Goal: Find specific page/section: Find specific page/section

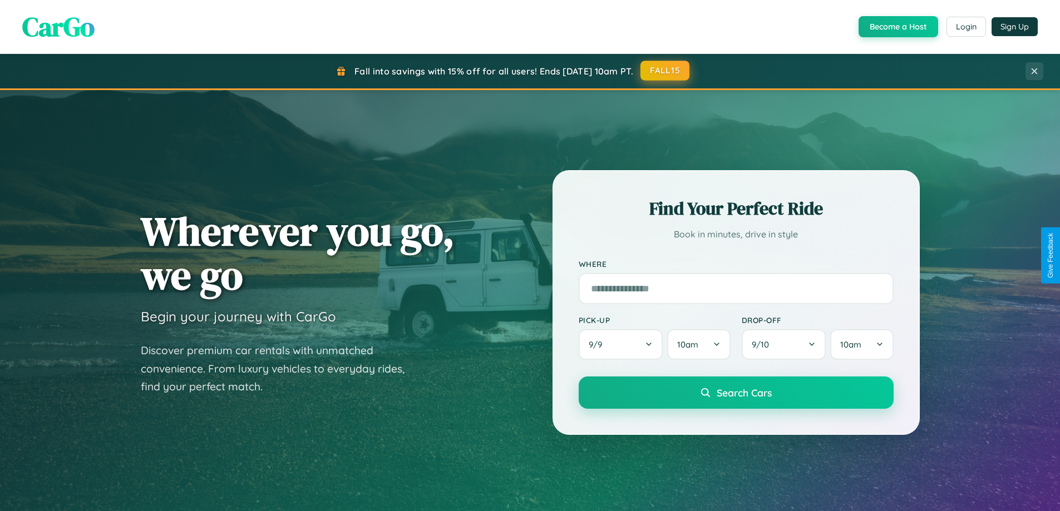
click at [666, 71] on button "FALL15" at bounding box center [665, 71] width 49 height 20
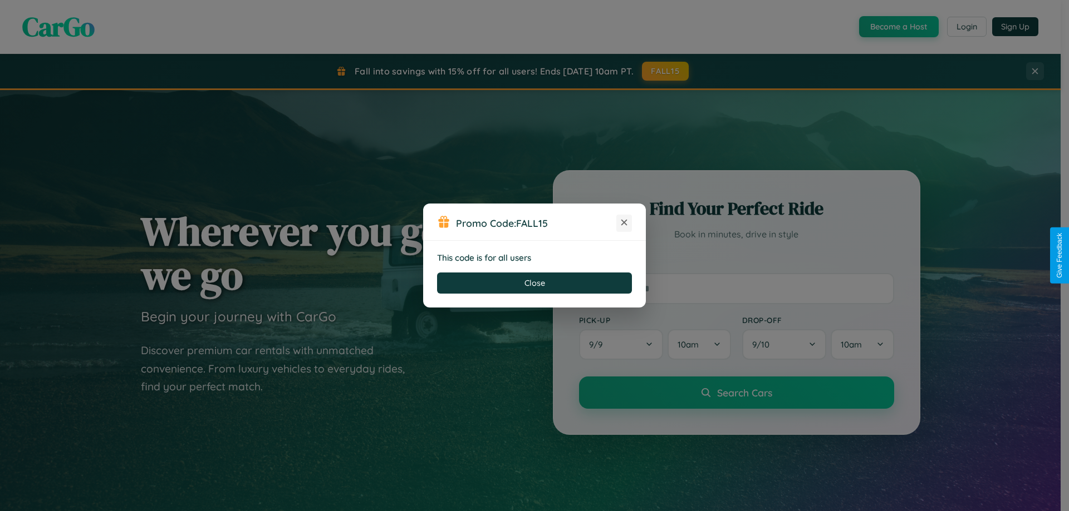
click at [624, 223] on icon at bounding box center [623, 222] width 11 height 11
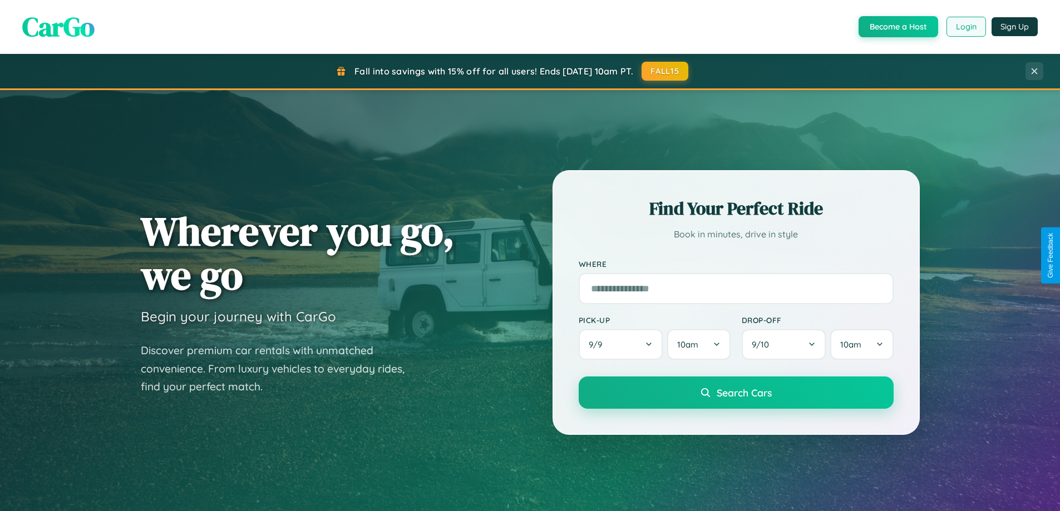
click at [966, 27] on button "Login" at bounding box center [967, 27] width 40 height 20
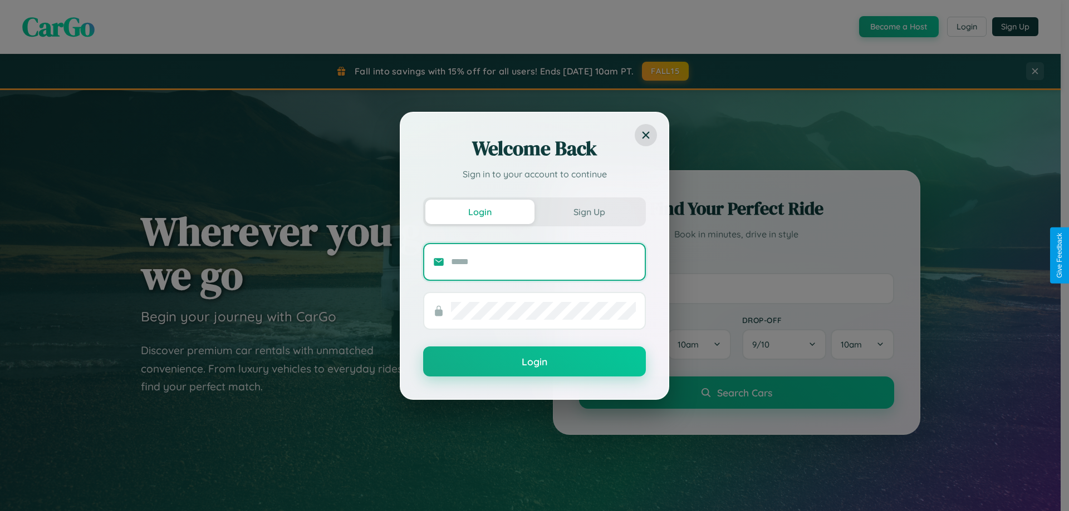
click at [543, 262] on input "text" at bounding box center [543, 262] width 185 height 18
type input "**********"
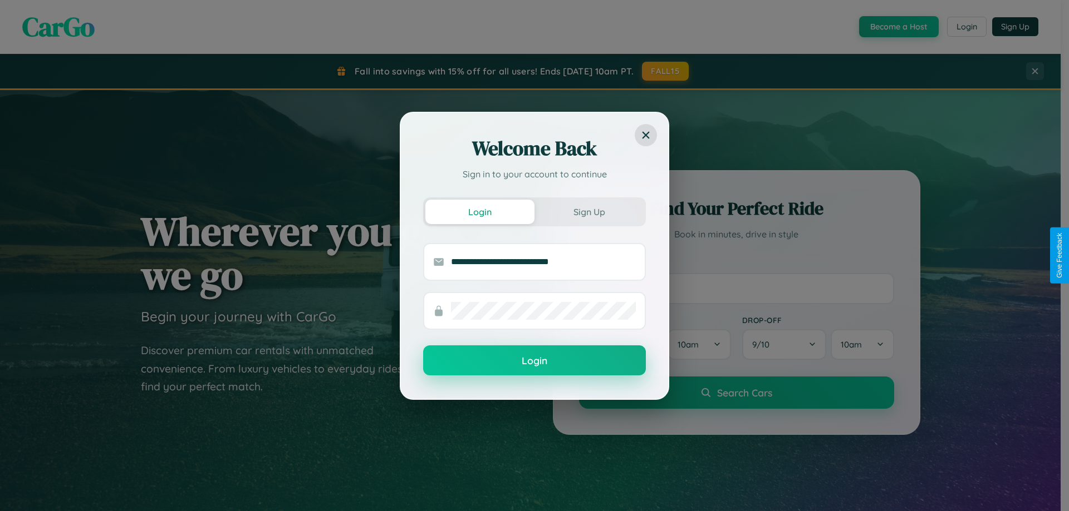
click at [534, 361] on button "Login" at bounding box center [534, 361] width 223 height 30
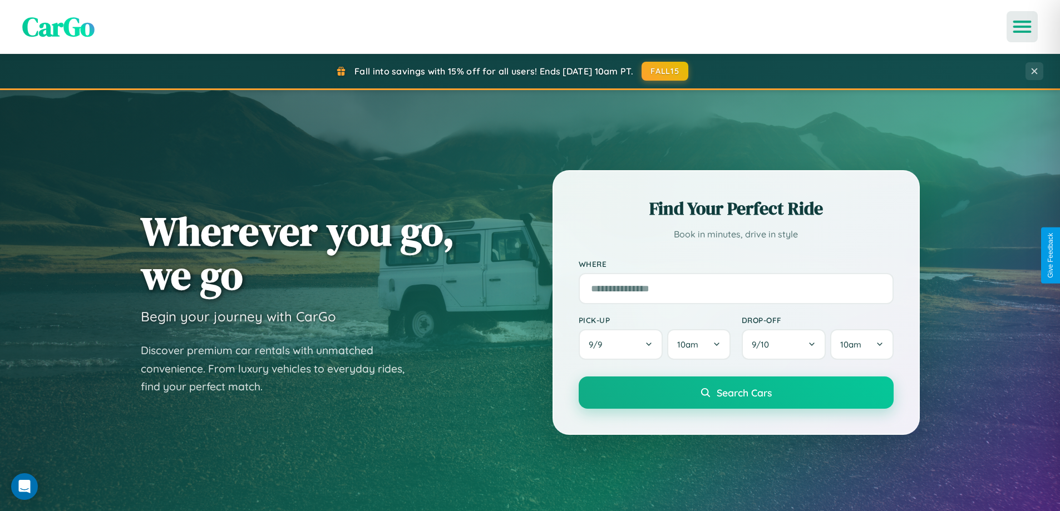
click at [1022, 27] on icon "Open menu" at bounding box center [1023, 27] width 16 height 10
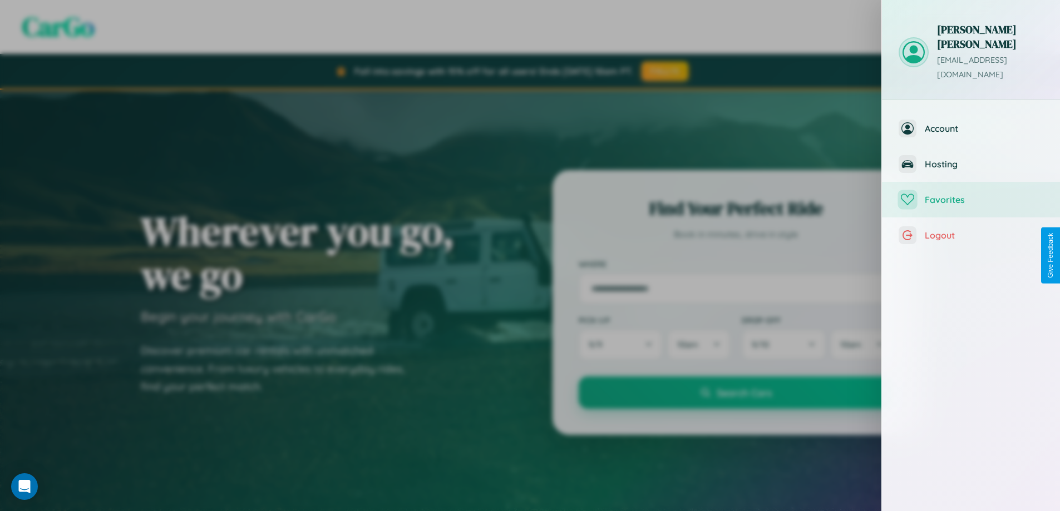
click at [971, 194] on span "Favorites" at bounding box center [984, 199] width 119 height 11
